Goal: Information Seeking & Learning: Understand process/instructions

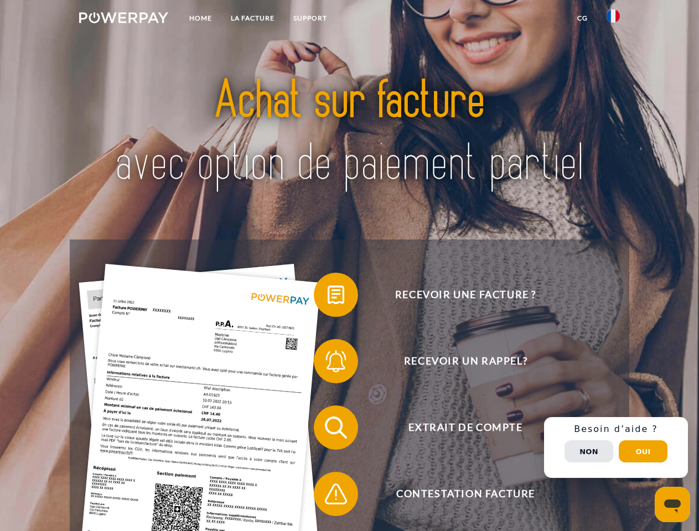
click at [123, 19] on img at bounding box center [123, 17] width 89 height 11
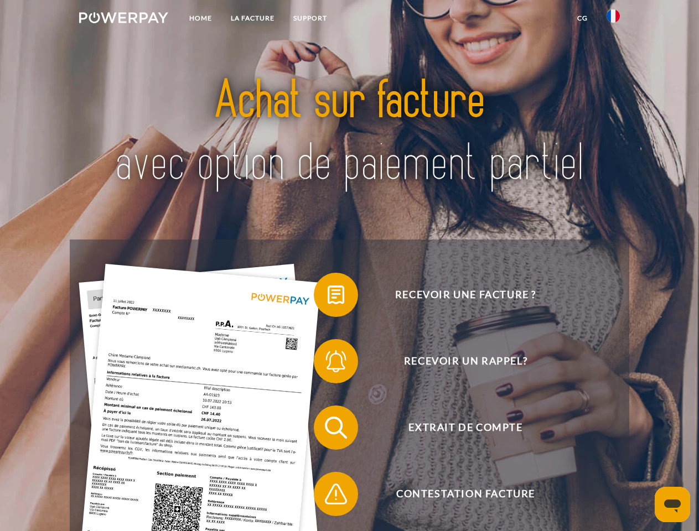
click at [613, 19] on img at bounding box center [613, 15] width 13 height 13
click at [582, 18] on link "CG" at bounding box center [582, 18] width 29 height 20
click at [328, 297] on span at bounding box center [319, 294] width 55 height 55
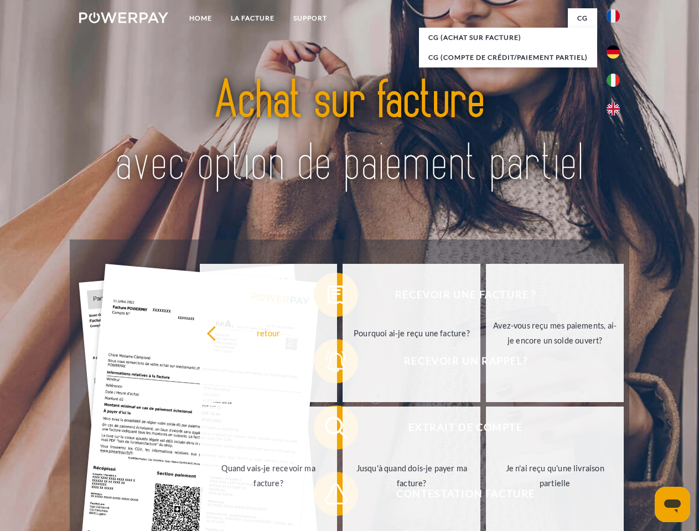
click at [328, 364] on div "Recevoir une facture ? Recevoir un rappel? Extrait de compte retour" at bounding box center [349, 461] width 559 height 443
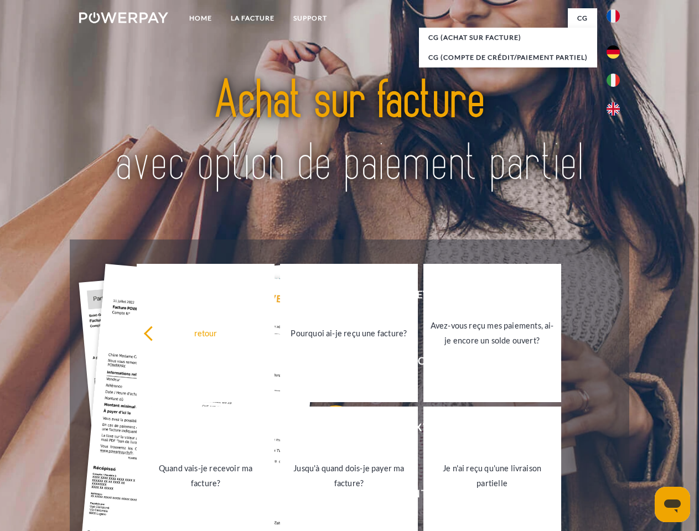
click at [328, 430] on link "Jusqu'à quand dois-je payer ma facture?" at bounding box center [349, 476] width 138 height 138
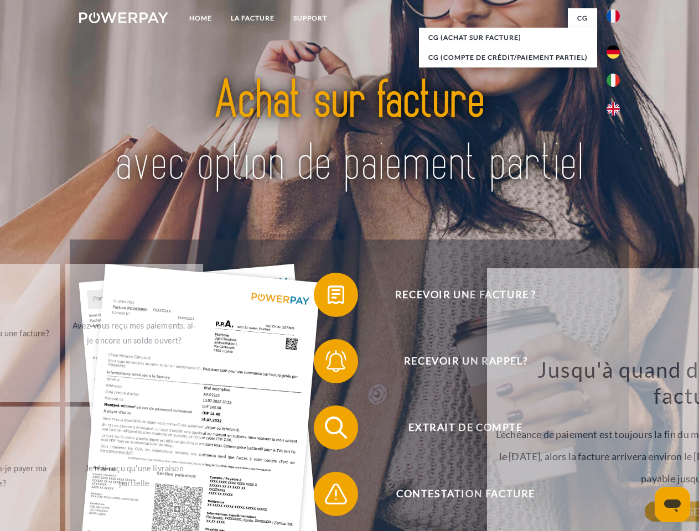
click at [328, 496] on span at bounding box center [319, 494] width 55 height 55
click at [616, 448] on div "Recevoir une facture ? Recevoir un rappel? Extrait de compte retour" at bounding box center [349, 461] width 559 height 443
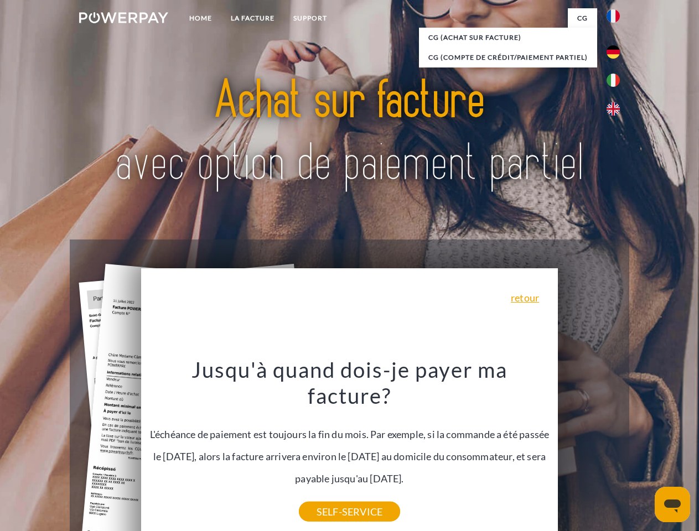
click at [589, 450] on span "Extrait de compte" at bounding box center [465, 428] width 271 height 44
click at [643, 452] on header "Home LA FACTURE Support" at bounding box center [349, 382] width 699 height 764
